Goal: Information Seeking & Learning: Learn about a topic

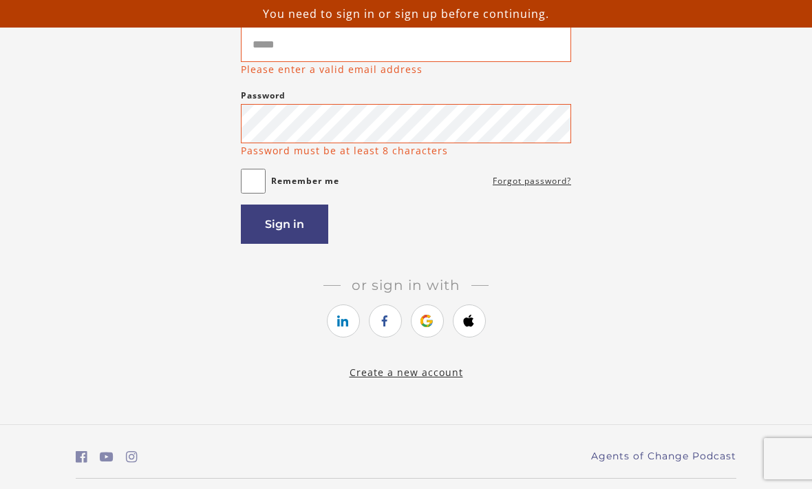
click at [612, 98] on div "Welcome! You need to sign in or sign up before continuing. Email Please enter a…" at bounding box center [406, 161] width 661 height 438
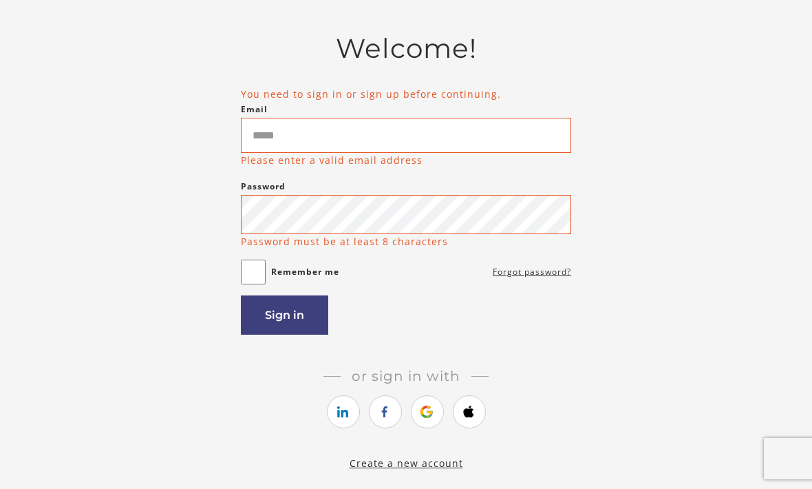
scroll to position [78, 0]
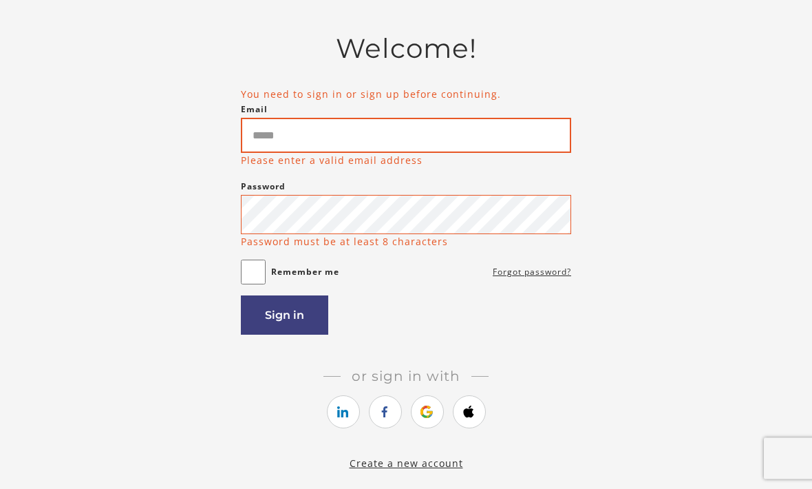
click at [263, 146] on input "Email" at bounding box center [406, 135] width 330 height 35
type input "**********"
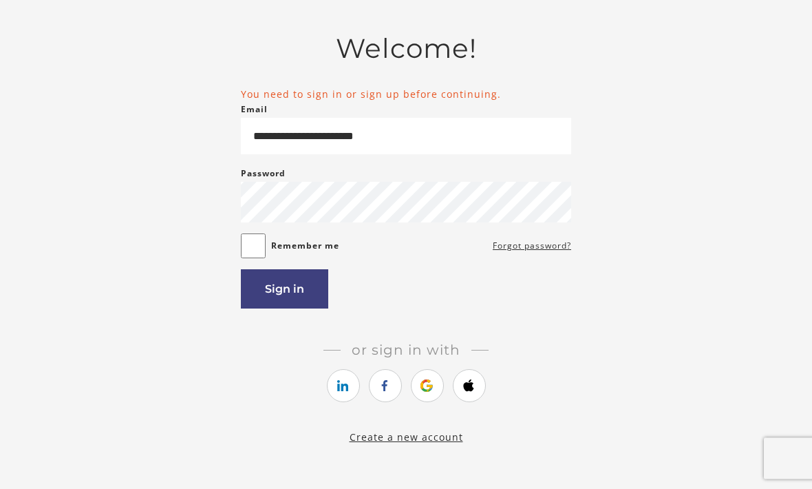
click at [288, 295] on button "Sign in" at bounding box center [284, 289] width 87 height 39
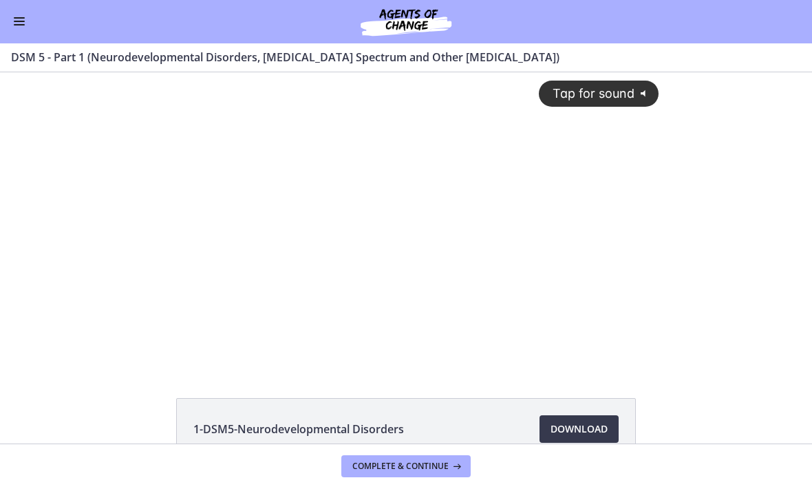
click at [605, 99] on span "Tap for sound" at bounding box center [587, 93] width 94 height 14
click at [611, 294] on div at bounding box center [405, 219] width 522 height 294
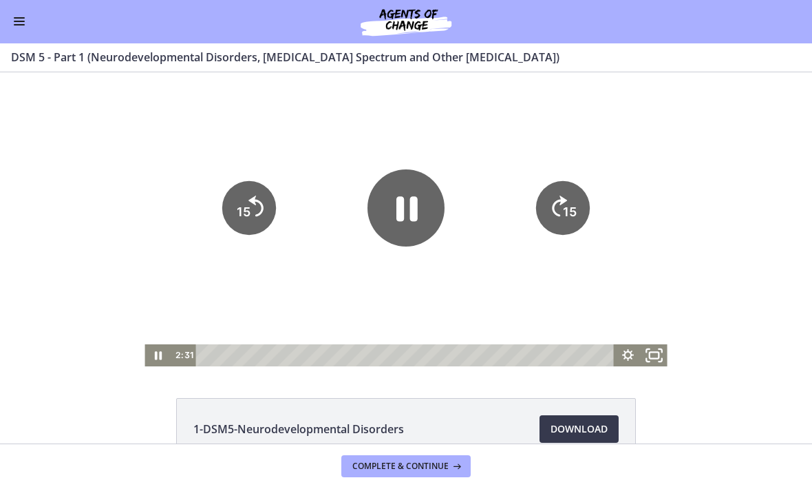
click at [655, 357] on icon "Fullscreen" at bounding box center [654, 355] width 32 height 26
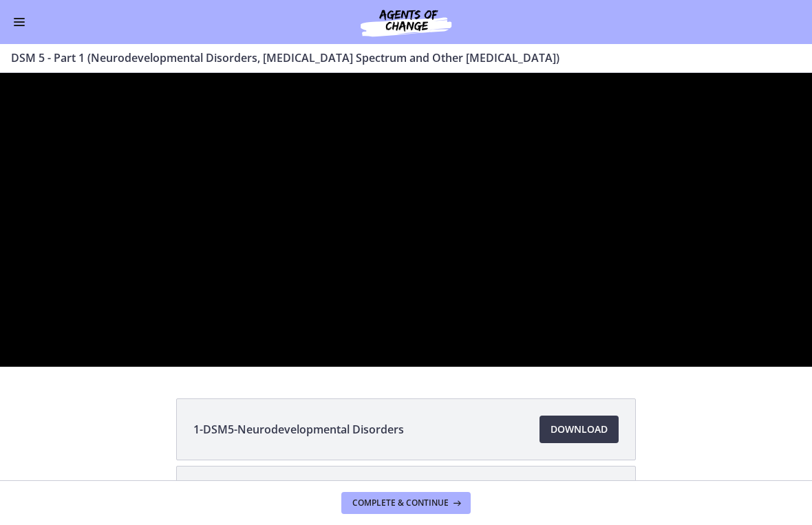
click at [372, 367] on div at bounding box center [406, 220] width 812 height 294
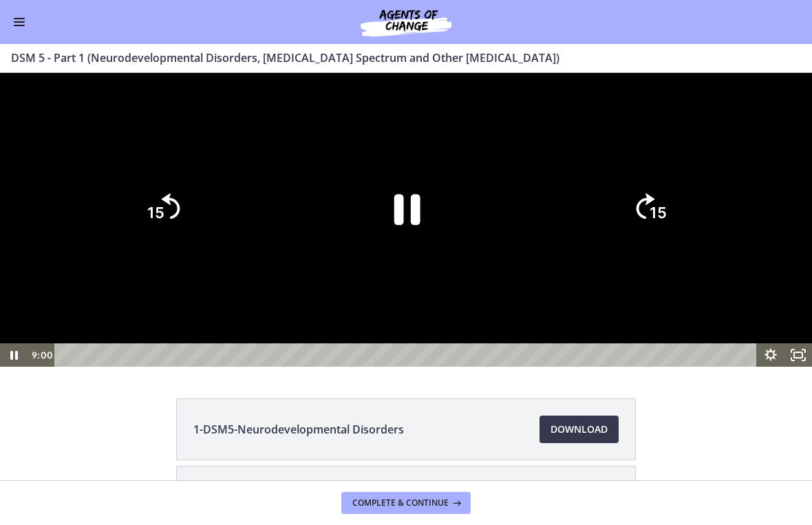
click at [402, 225] on icon "Pause" at bounding box center [407, 209] width 26 height 31
click at [426, 256] on icon "Play Video" at bounding box center [405, 208] width 95 height 95
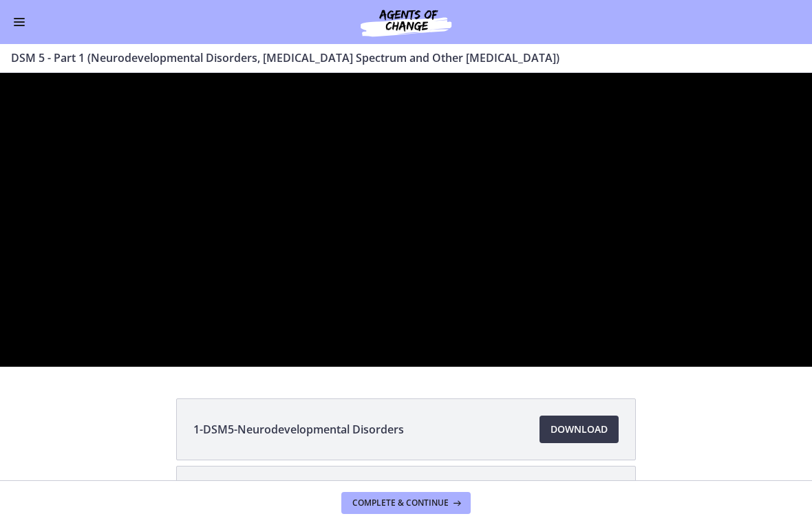
click at [691, 202] on div at bounding box center [406, 220] width 812 height 294
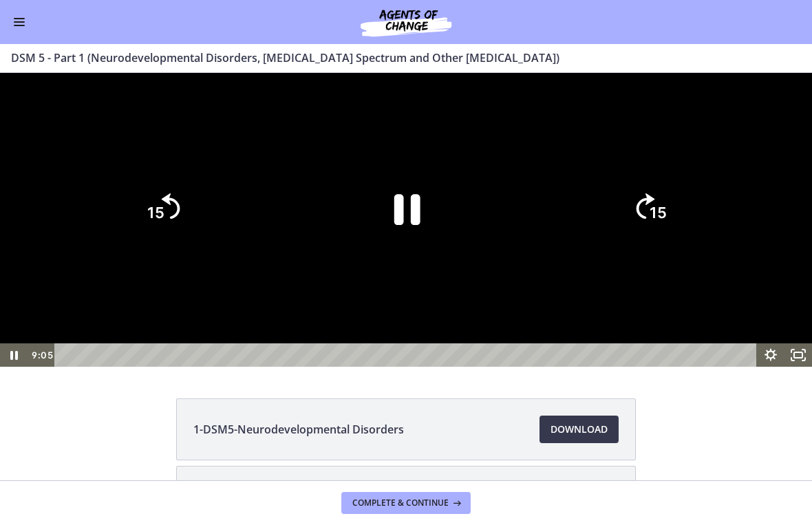
click at [750, 193] on div at bounding box center [406, 220] width 812 height 294
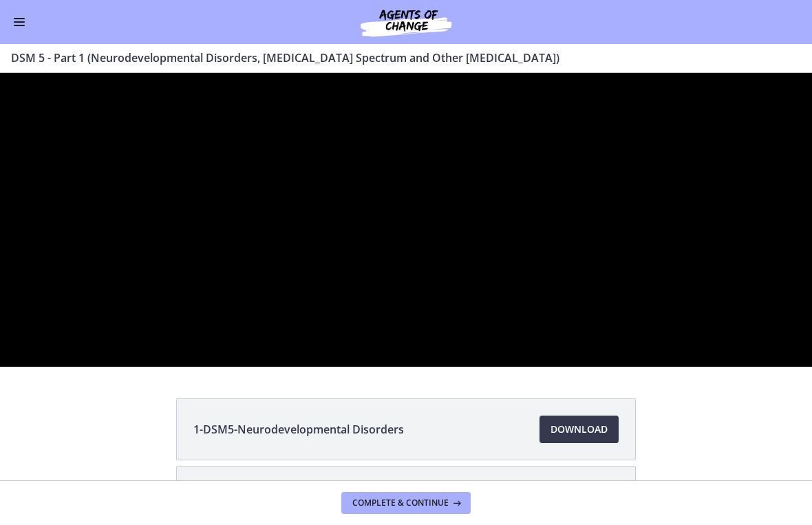
click at [607, 367] on div at bounding box center [406, 220] width 812 height 294
click at [479, 367] on div at bounding box center [406, 220] width 812 height 294
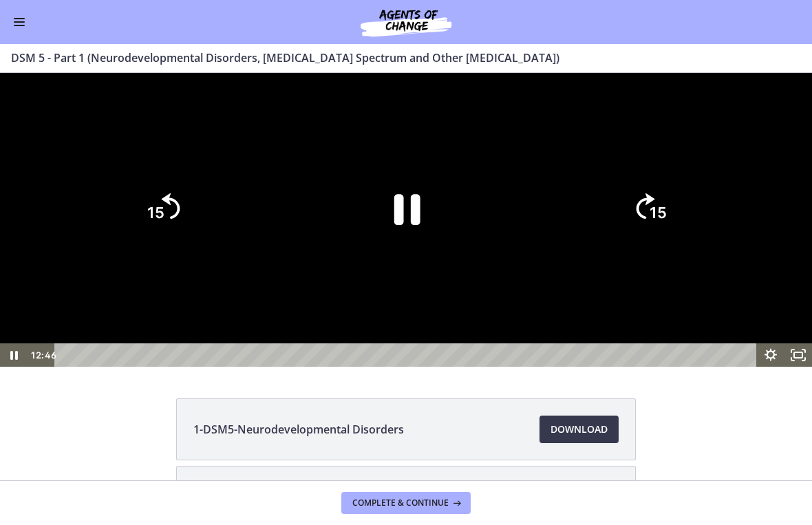
click at [418, 225] on icon "Pause" at bounding box center [407, 209] width 26 height 31
click at [414, 224] on icon "Play Video" at bounding box center [406, 207] width 24 height 33
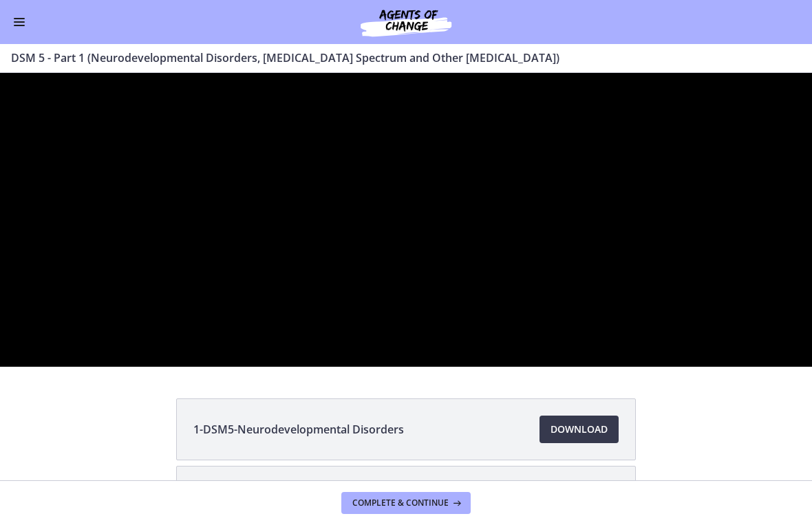
click at [713, 303] on div at bounding box center [406, 220] width 812 height 294
